Goal: Task Accomplishment & Management: Manage account settings

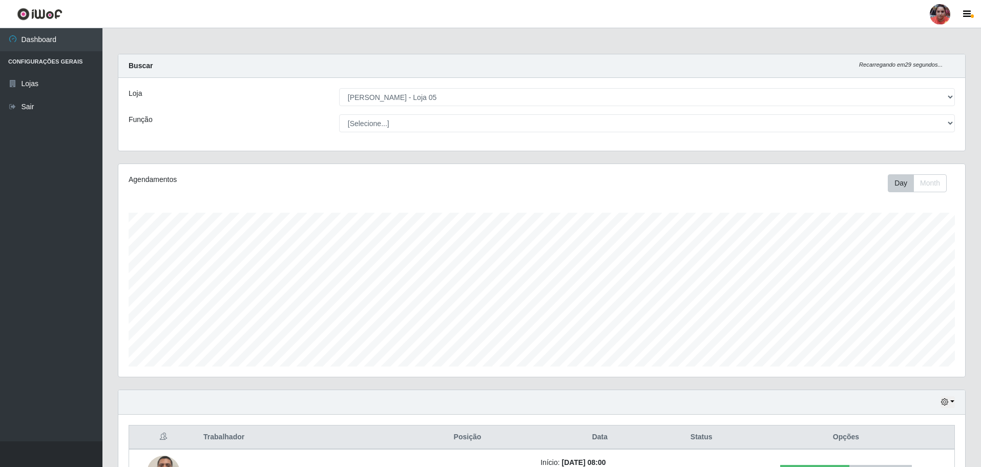
select select "252"
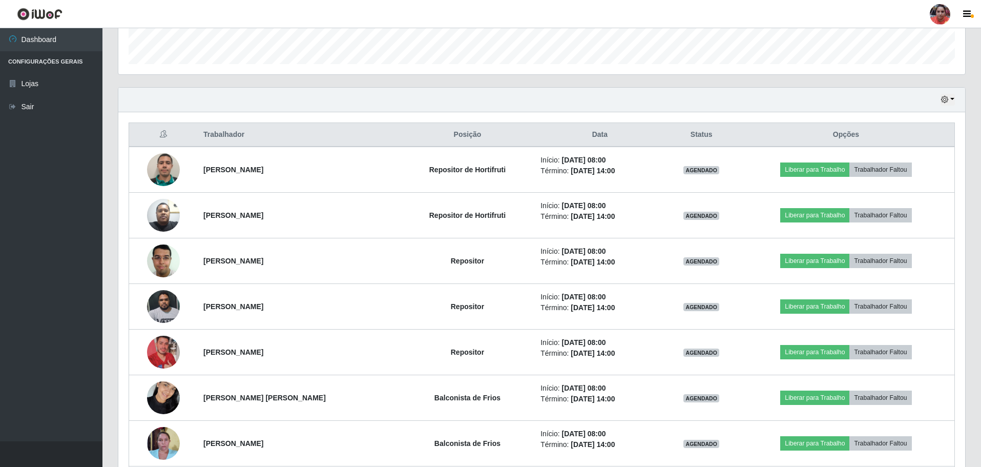
scroll to position [290, 0]
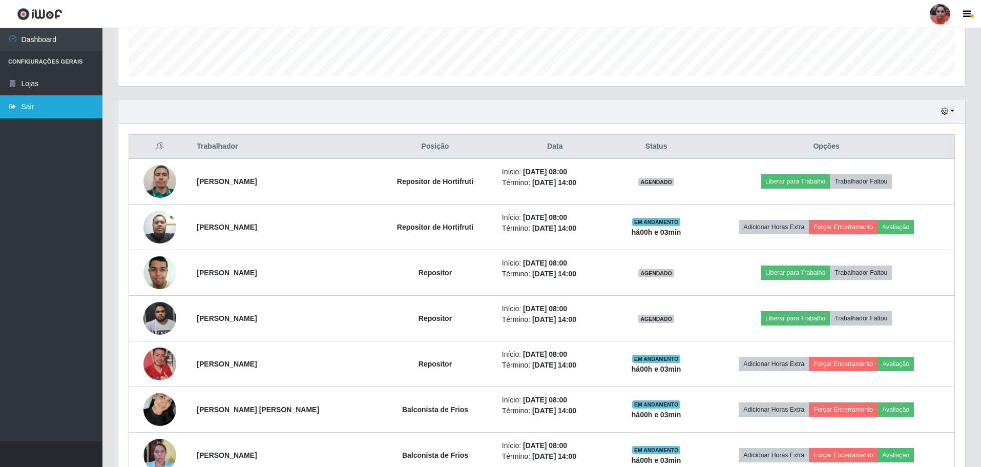
click at [45, 107] on link "Sair" at bounding box center [51, 106] width 102 height 23
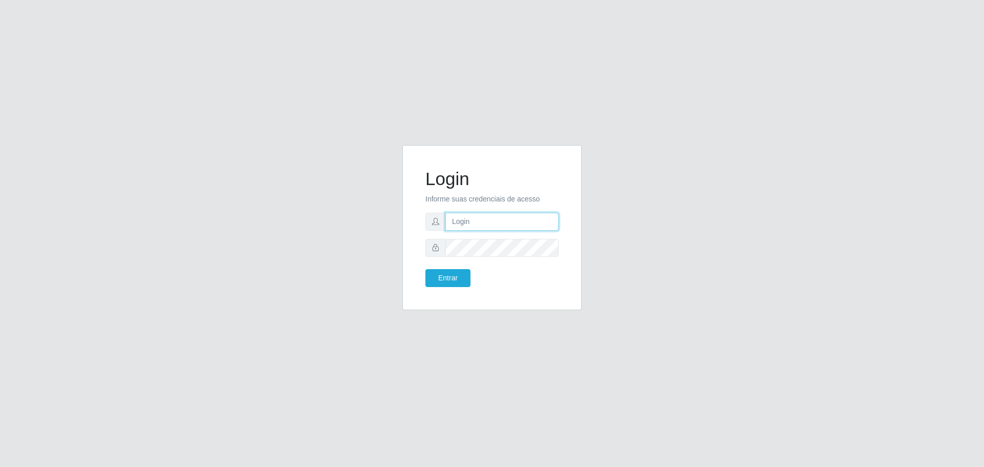
type input "[EMAIL_ADDRESS][DOMAIN_NAME]"
